Goal: Information Seeking & Learning: Check status

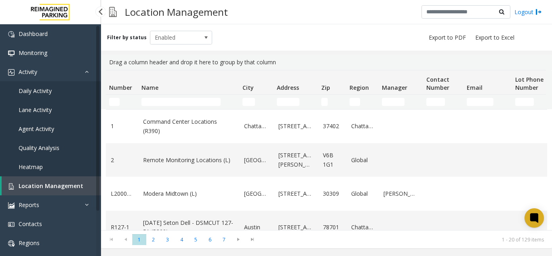
click at [71, 181] on link "Location Management" at bounding box center [51, 185] width 99 height 19
click at [159, 90] on th "Name" at bounding box center [188, 82] width 101 height 24
click at [156, 105] on input "Name Filter" at bounding box center [180, 102] width 79 height 8
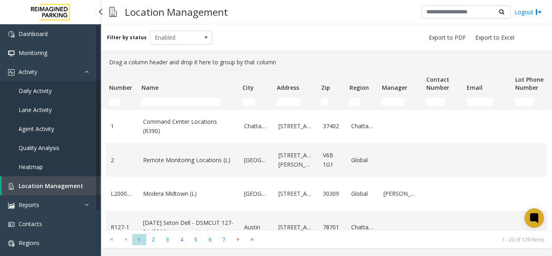
click at [74, 179] on link "Location Management" at bounding box center [51, 185] width 99 height 19
click at [172, 100] on input "Name Filter" at bounding box center [180, 102] width 79 height 8
click at [79, 89] on link "Daily Activity" at bounding box center [50, 90] width 101 height 19
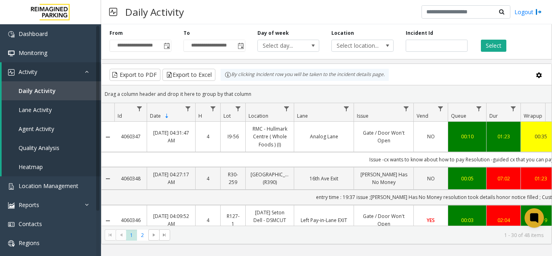
click at [168, 45] on span "Toggle popup" at bounding box center [167, 46] width 6 height 6
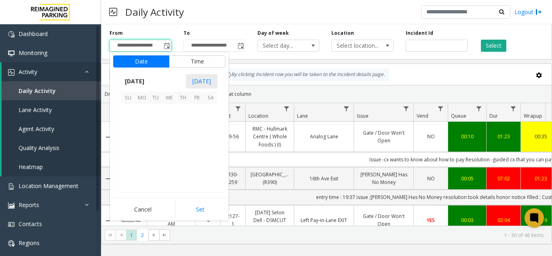
scroll to position [144822, 0]
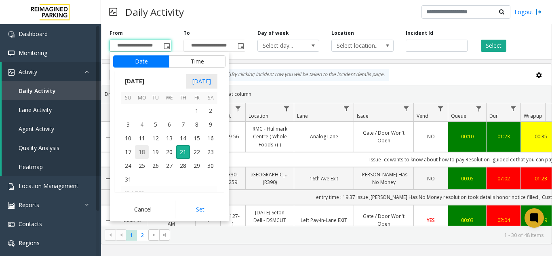
click at [140, 151] on span "18" at bounding box center [142, 152] width 14 height 14
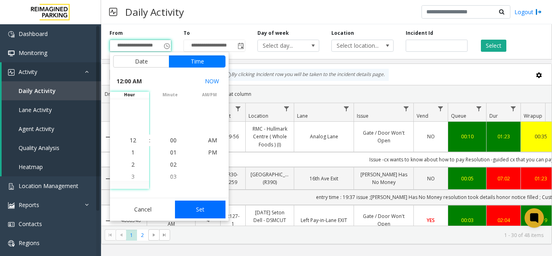
click at [208, 204] on button "Set" at bounding box center [200, 209] width 51 height 18
type input "**********"
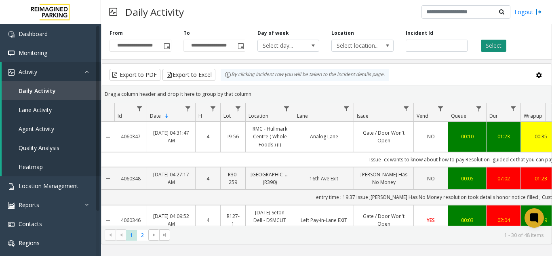
click at [500, 44] on button "Select" at bounding box center [492, 46] width 25 height 12
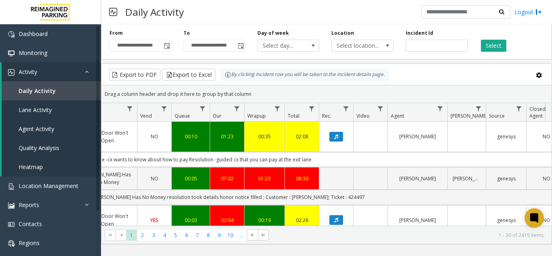
scroll to position [0, 265]
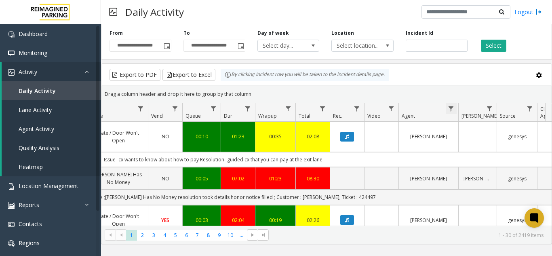
click at [450, 111] on span "Data table" at bounding box center [450, 108] width 6 height 6
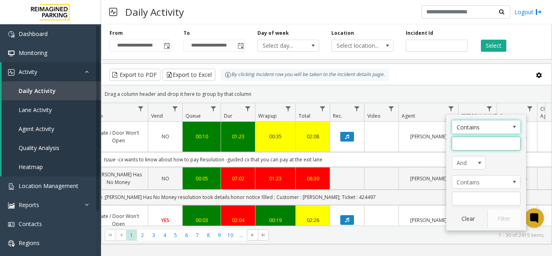
click at [463, 149] on input "Agent Filter" at bounding box center [485, 143] width 69 height 14
type input "******"
click button "Filter" at bounding box center [503, 219] width 33 height 18
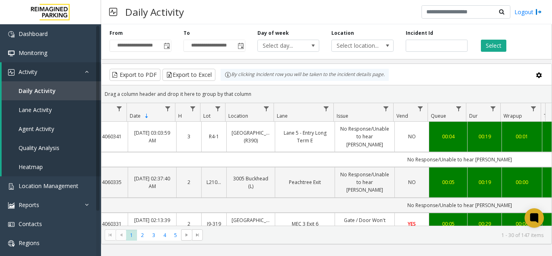
scroll to position [0, 19]
click at [389, 108] on span "Data table" at bounding box center [387, 108] width 6 height 6
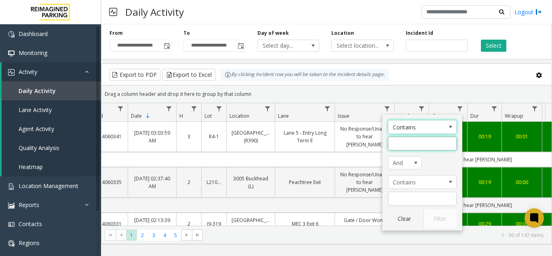
click at [403, 147] on input "Issue Filter" at bounding box center [422, 143] width 69 height 14
type input "****"
click button "Filter" at bounding box center [439, 219] width 33 height 18
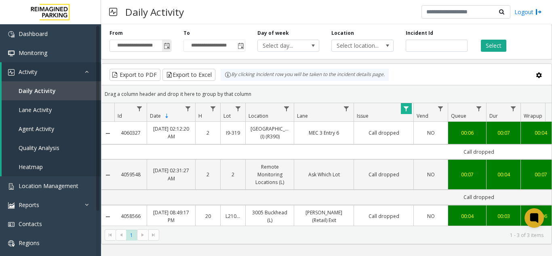
click at [167, 47] on span "Toggle popup" at bounding box center [167, 46] width 6 height 6
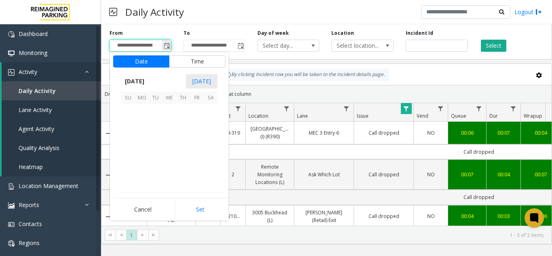
scroll to position [144822, 0]
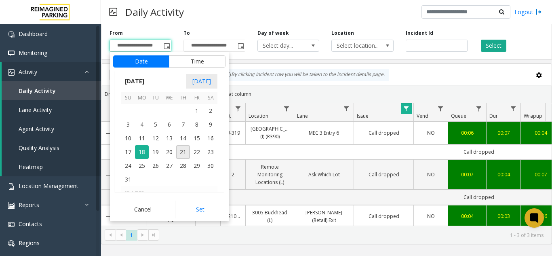
click at [130, 138] on span "10" at bounding box center [128, 138] width 14 height 14
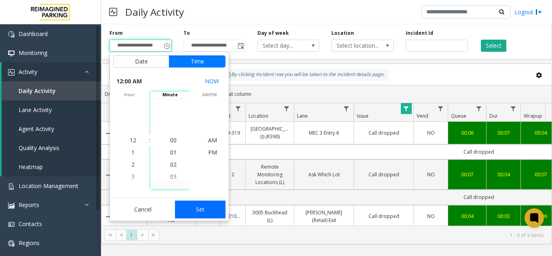
click at [201, 206] on button "Set" at bounding box center [200, 209] width 51 height 18
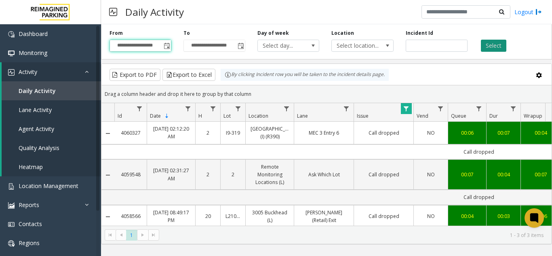
click at [504, 47] on button "Select" at bounding box center [492, 46] width 25 height 12
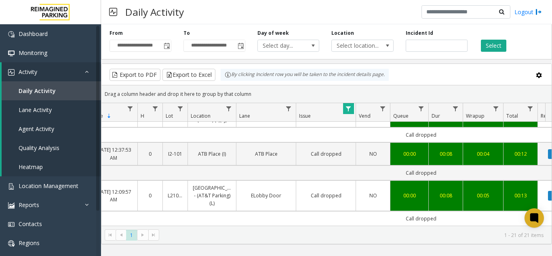
scroll to position [781, 58]
click at [167, 46] on span "Toggle popup" at bounding box center [167, 46] width 6 height 6
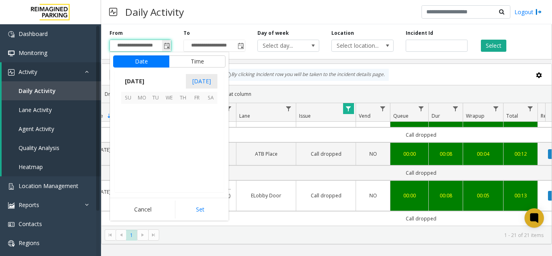
scroll to position [144822, 0]
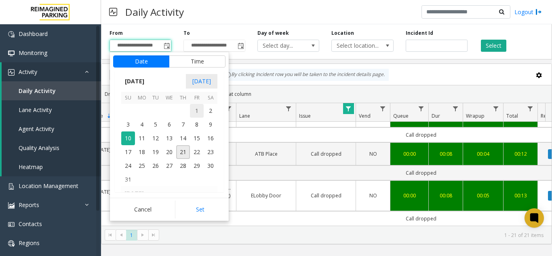
click at [199, 105] on span "1" at bounding box center [197, 111] width 14 height 14
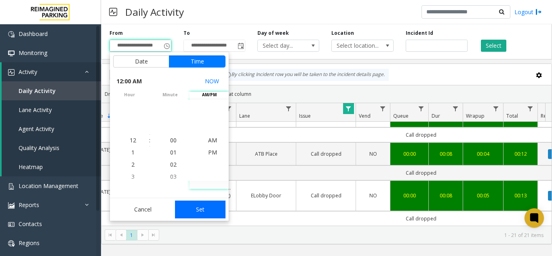
click at [205, 209] on button "Set" at bounding box center [200, 209] width 51 height 18
type input "**********"
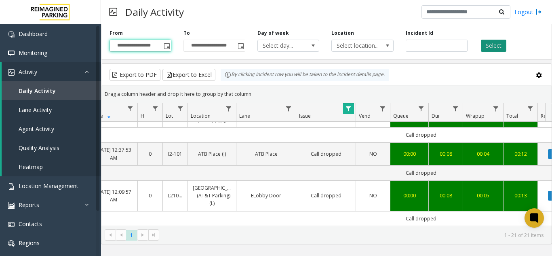
click at [496, 44] on button "Select" at bounding box center [492, 46] width 25 height 12
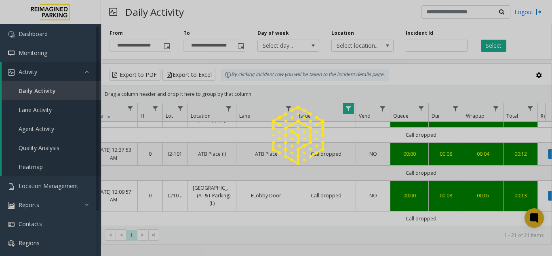
drag, startPoint x: 333, startPoint y: 222, endPoint x: 343, endPoint y: 221, distance: 10.2
click at [343, 221] on div at bounding box center [276, 128] width 552 height 256
drag, startPoint x: 343, startPoint y: 221, endPoint x: 372, endPoint y: 222, distance: 29.5
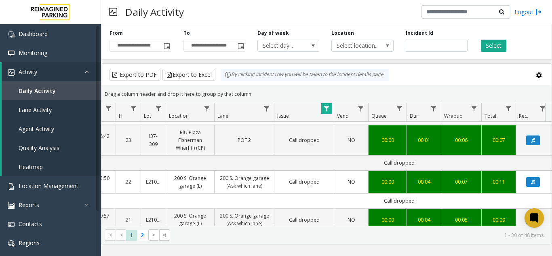
scroll to position [885, 80]
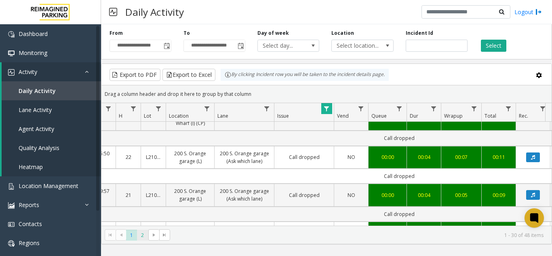
click at [141, 233] on span "2" at bounding box center [142, 234] width 11 height 11
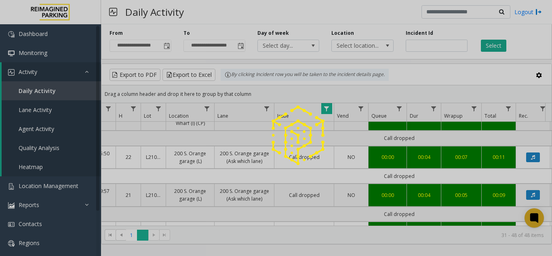
scroll to position [0, 80]
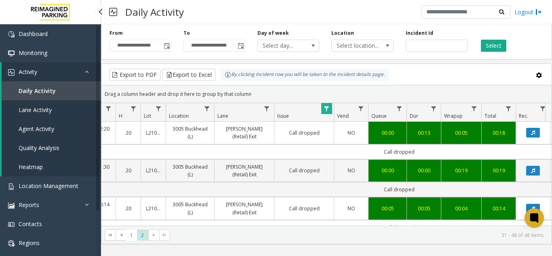
click at [66, 83] on link "Daily Activity" at bounding box center [51, 90] width 99 height 19
click at [56, 95] on link "Daily Activity" at bounding box center [51, 90] width 99 height 19
click at [442, 46] on input "number" at bounding box center [436, 46] width 62 height 12
paste input "*******"
type input "*******"
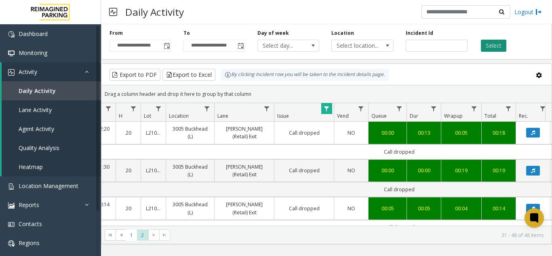
click at [500, 41] on button "Select" at bounding box center [492, 46] width 25 height 12
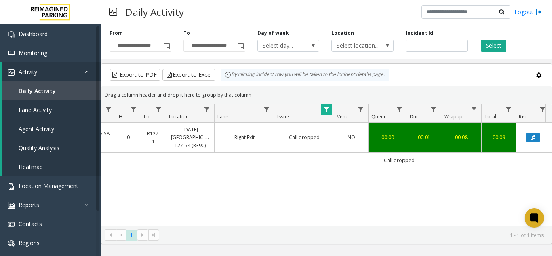
click at [326, 110] on span "Data table" at bounding box center [326, 109] width 6 height 6
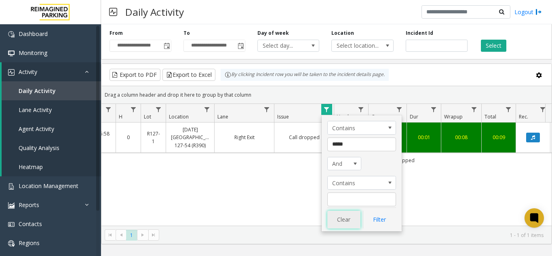
click at [342, 220] on button "Clear" at bounding box center [343, 219] width 33 height 18
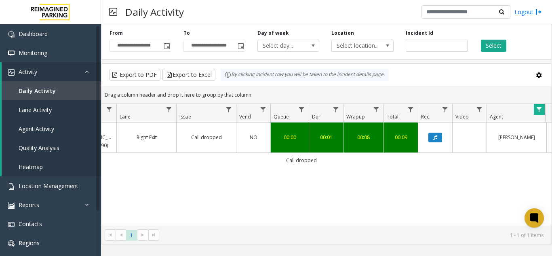
scroll to position [0, 219]
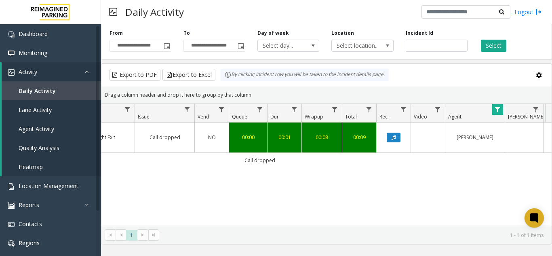
drag, startPoint x: 369, startPoint y: 219, endPoint x: 347, endPoint y: 217, distance: 22.7
click at [347, 217] on div "4057364 Aug 17, 2025 12:35:58 AM 0 R127-1 Ascension Seton East Garage 127-54 (R…" at bounding box center [326, 173] width 450 height 103
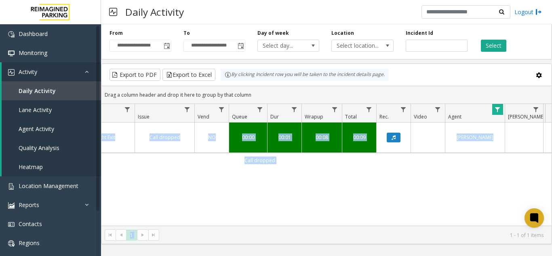
drag, startPoint x: 254, startPoint y: 226, endPoint x: 129, endPoint y: 197, distance: 128.5
click at [129, 197] on kendo-grid "Export to PDF Export to Excel By clicking Incident row you will be taken to the…" at bounding box center [326, 153] width 451 height 180
click at [245, 205] on div "4057364 Aug 17, 2025 12:35:58 AM 0 R127-1 Ascension Seton East Garage 127-54 (R…" at bounding box center [326, 173] width 450 height 103
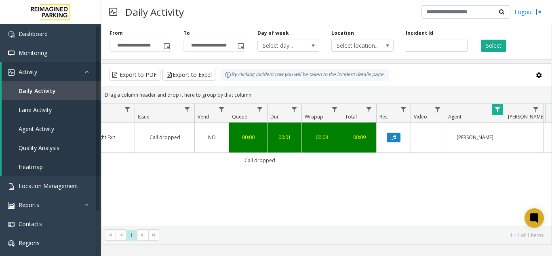
scroll to position [0, 0]
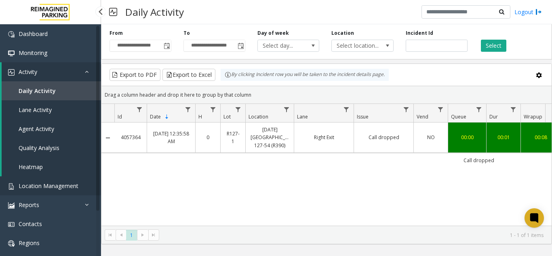
click at [43, 182] on span "Location Management" at bounding box center [49, 186] width 60 height 8
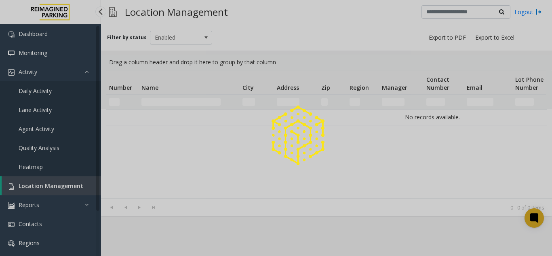
click at [43, 182] on div at bounding box center [276, 128] width 552 height 256
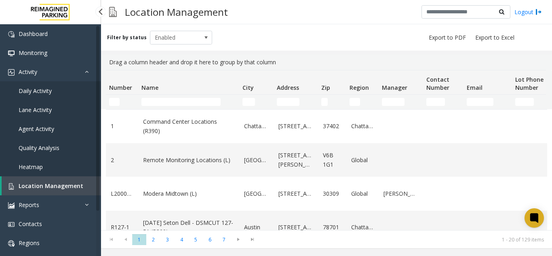
click at [78, 93] on link "Daily Activity" at bounding box center [50, 90] width 101 height 19
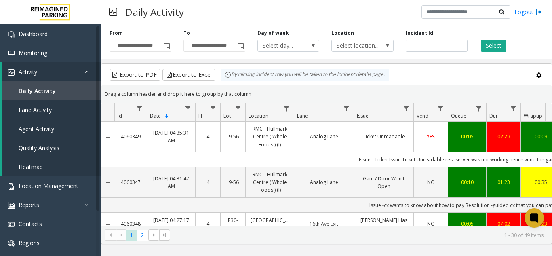
click at [168, 48] on span "Toggle popup" at bounding box center [167, 46] width 6 height 6
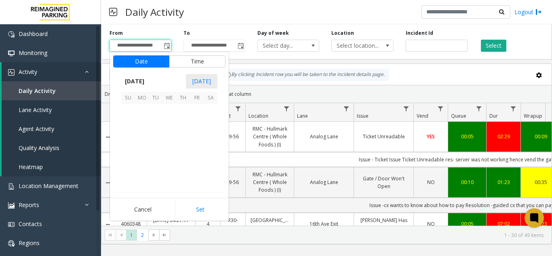
scroll to position [144822, 0]
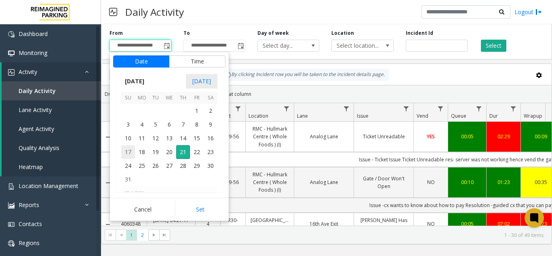
click at [132, 148] on span "17" at bounding box center [128, 152] width 14 height 14
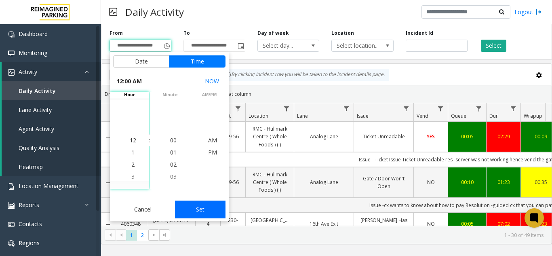
click at [206, 212] on button "Set" at bounding box center [200, 209] width 51 height 18
type input "**********"
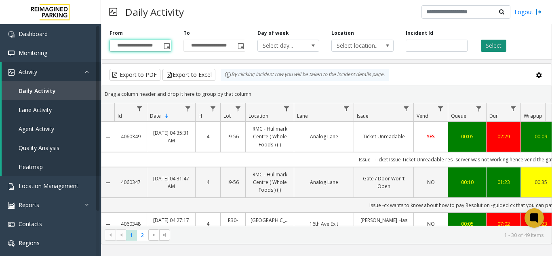
click at [493, 50] on button "Select" at bounding box center [492, 46] width 25 height 12
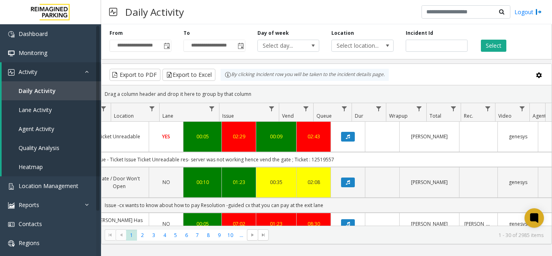
scroll to position [0, 297]
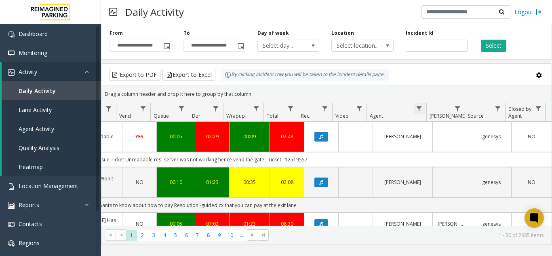
click at [422, 111] on span "Data table" at bounding box center [418, 108] width 6 height 6
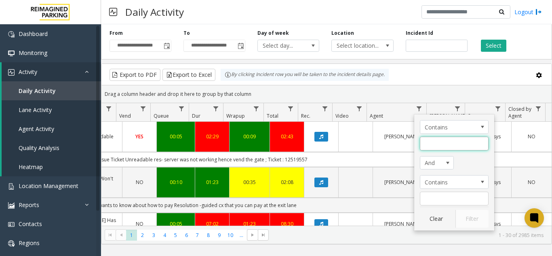
click at [425, 149] on input "Agent Filter" at bounding box center [454, 143] width 69 height 14
type input "******"
click button "Filter" at bounding box center [471, 219] width 33 height 18
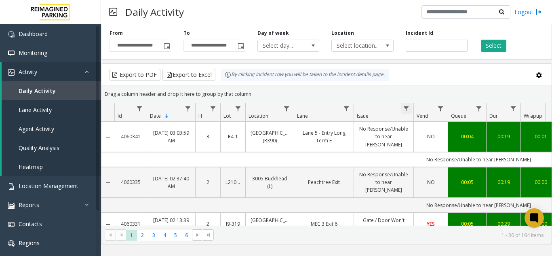
click at [404, 110] on span "Data table" at bounding box center [406, 108] width 6 height 6
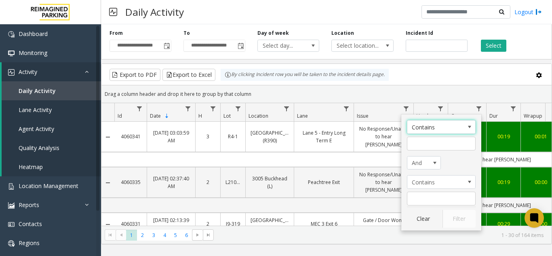
click at [412, 151] on div "Contains And Contains Clear Filter" at bounding box center [441, 172] width 80 height 116
click at [419, 146] on input "Issue Filter" at bounding box center [441, 143] width 69 height 14
type input "**********"
click button "Filter" at bounding box center [458, 219] width 33 height 18
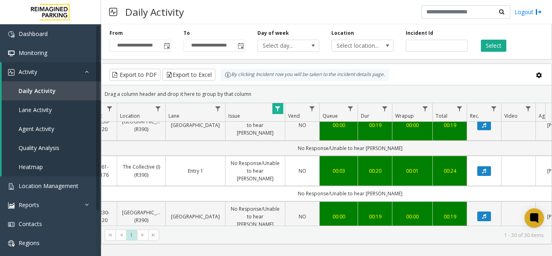
scroll to position [1121, 128]
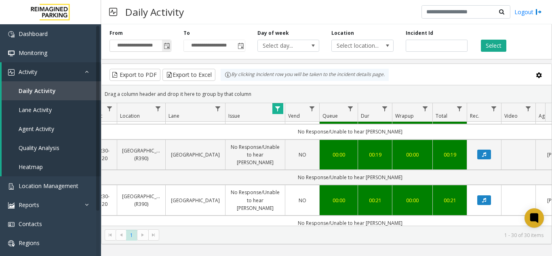
click at [167, 44] on span "Toggle popup" at bounding box center [167, 46] width 6 height 6
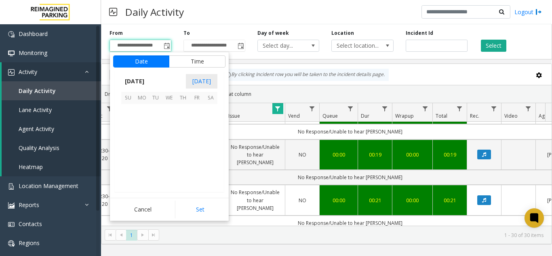
scroll to position [144822, 0]
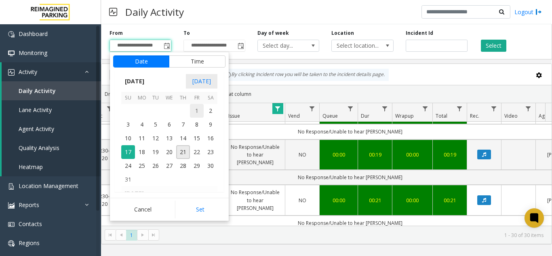
click at [192, 111] on span "1" at bounding box center [197, 111] width 14 height 14
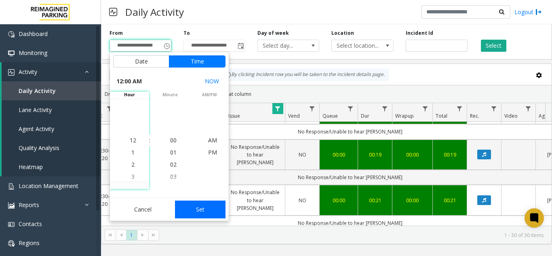
click at [208, 208] on button "Set" at bounding box center [200, 209] width 51 height 18
type input "**********"
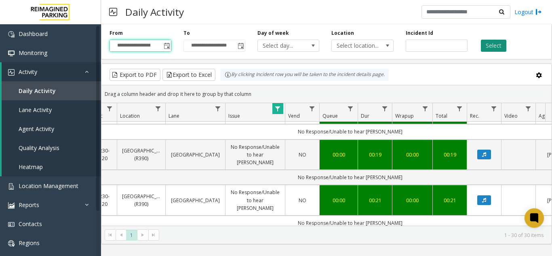
click at [486, 44] on button "Select" at bounding box center [492, 46] width 25 height 12
click at [139, 240] on span "2" at bounding box center [142, 234] width 11 height 11
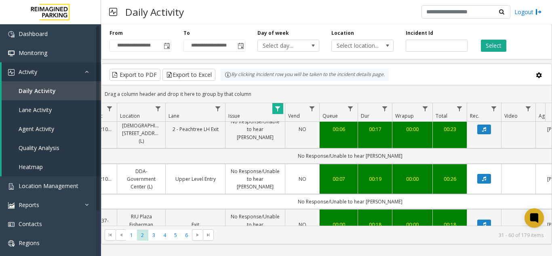
scroll to position [1160, 128]
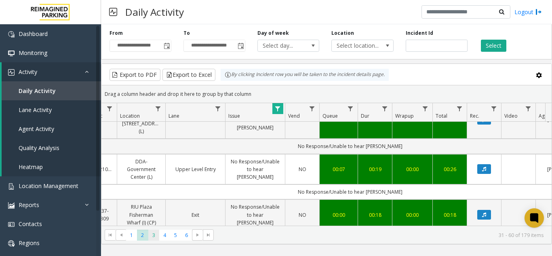
click at [150, 237] on span "3" at bounding box center [153, 234] width 11 height 11
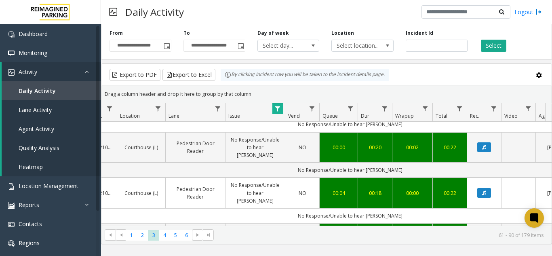
scroll to position [1129, 128]
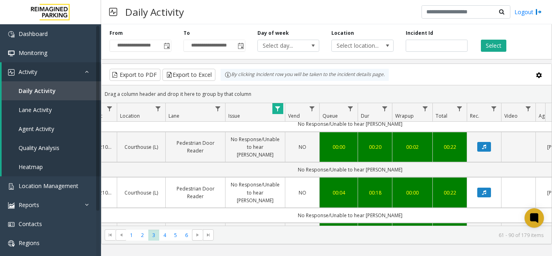
click at [277, 110] on span "Data table" at bounding box center [277, 108] width 6 height 6
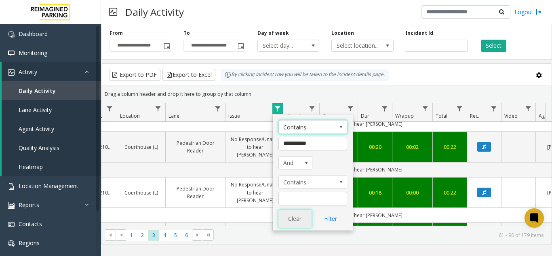
click at [297, 213] on button "Clear" at bounding box center [294, 219] width 33 height 18
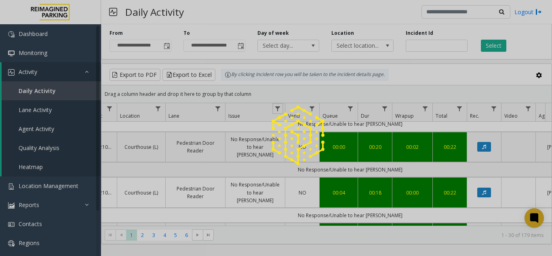
scroll to position [0, 128]
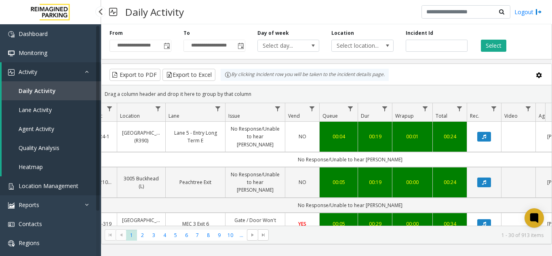
click at [53, 185] on span "Location Management" at bounding box center [49, 186] width 60 height 8
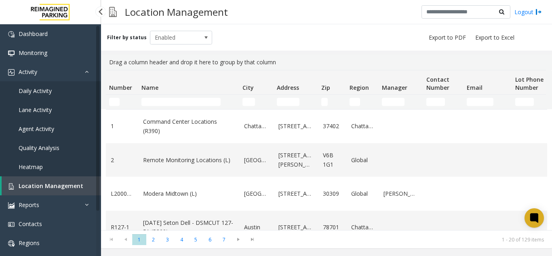
click at [48, 89] on span "Daily Activity" at bounding box center [35, 91] width 33 height 8
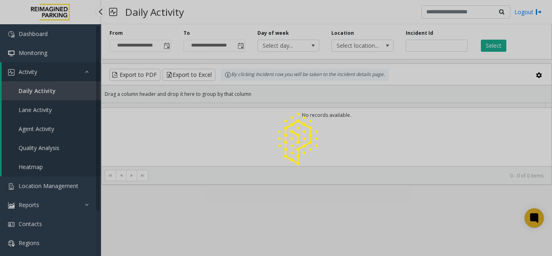
click at [48, 89] on div at bounding box center [276, 128] width 552 height 256
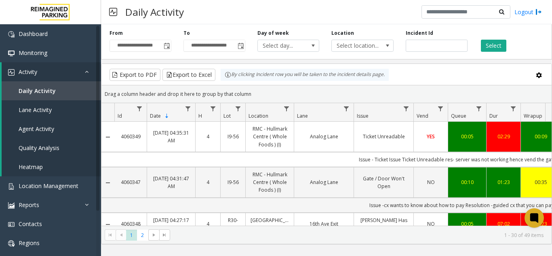
click at [166, 46] on span "Toggle popup" at bounding box center [167, 46] width 6 height 6
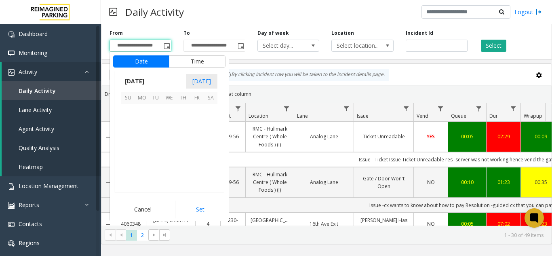
scroll to position [144822, 0]
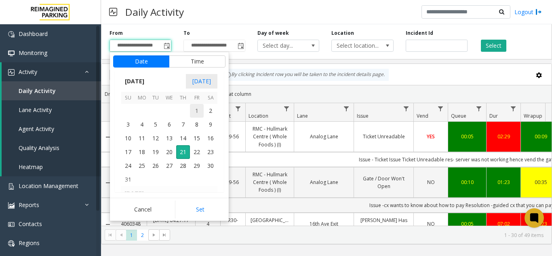
click at [195, 115] on span "1" at bounding box center [197, 111] width 14 height 14
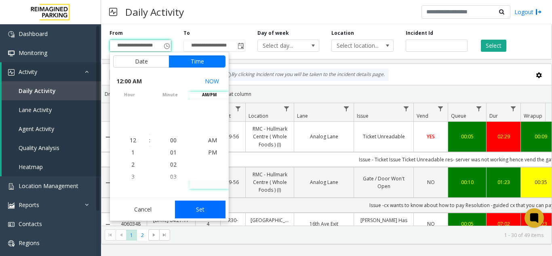
click at [201, 210] on button "Set" at bounding box center [200, 209] width 51 height 18
type input "**********"
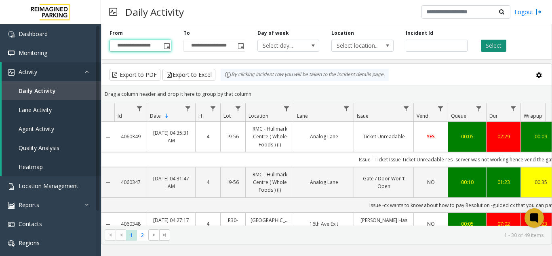
click at [492, 47] on button "Select" at bounding box center [492, 46] width 25 height 12
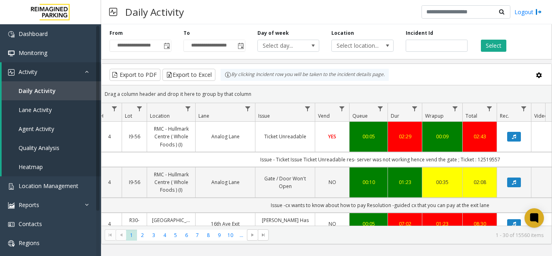
scroll to position [0, 108]
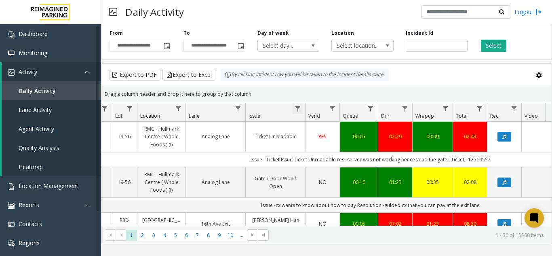
click at [295, 108] on span "Data table" at bounding box center [297, 108] width 6 height 6
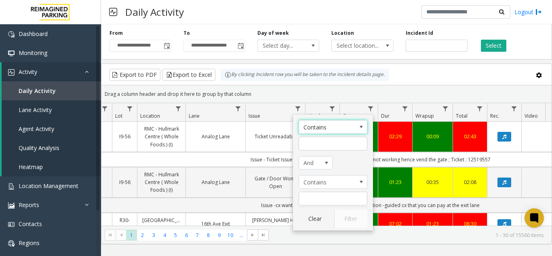
click at [318, 153] on div "Contains And Contains Clear Filter" at bounding box center [333, 172] width 80 height 116
click at [315, 148] on input "Issue Filter" at bounding box center [332, 143] width 69 height 14
type input "****"
click button "Filter" at bounding box center [350, 219] width 33 height 18
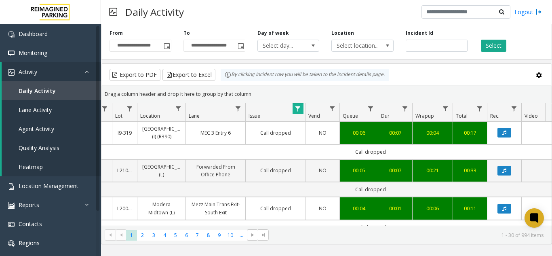
scroll to position [0, 297]
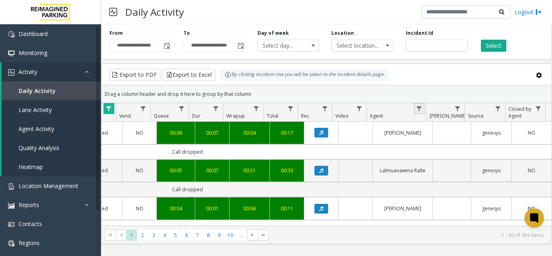
click at [418, 112] on link "Data table" at bounding box center [418, 108] width 11 height 11
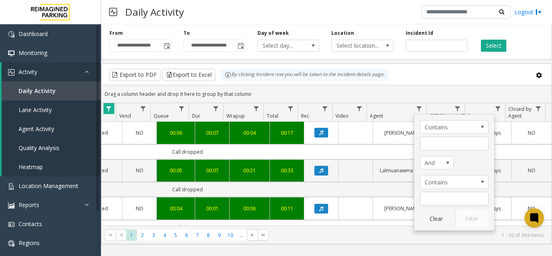
click at [439, 151] on div "Contains And Contains Clear Filter" at bounding box center [454, 172] width 80 height 116
click at [446, 136] on kendo-grid-filter-menu-input-wrapper "Contains" at bounding box center [454, 135] width 69 height 30
click at [446, 140] on input "Agent Filter" at bounding box center [454, 143] width 69 height 14
type input "*****"
click button "Filter" at bounding box center [471, 219] width 33 height 18
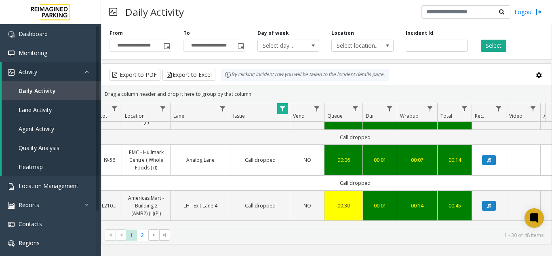
scroll to position [1167, 124]
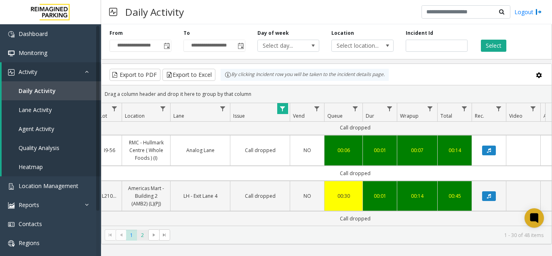
click at [145, 233] on span "2" at bounding box center [142, 234] width 11 height 11
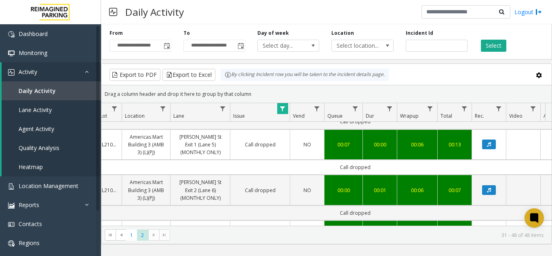
scroll to position [652, 124]
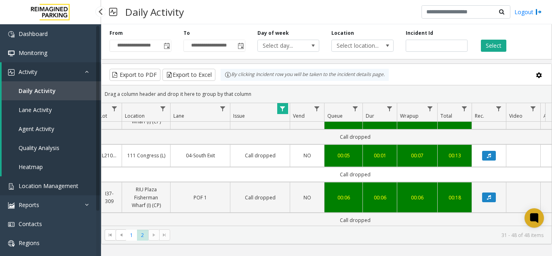
click at [26, 188] on span "Location Management" at bounding box center [49, 186] width 60 height 8
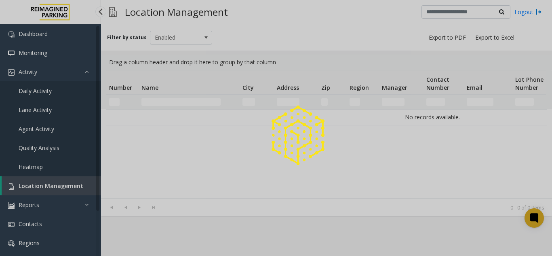
drag, startPoint x: 26, startPoint y: 188, endPoint x: 91, endPoint y: 2, distance: 196.8
click at [28, 179] on div at bounding box center [276, 128] width 552 height 256
